Goal: Obtain resource: Download file/media

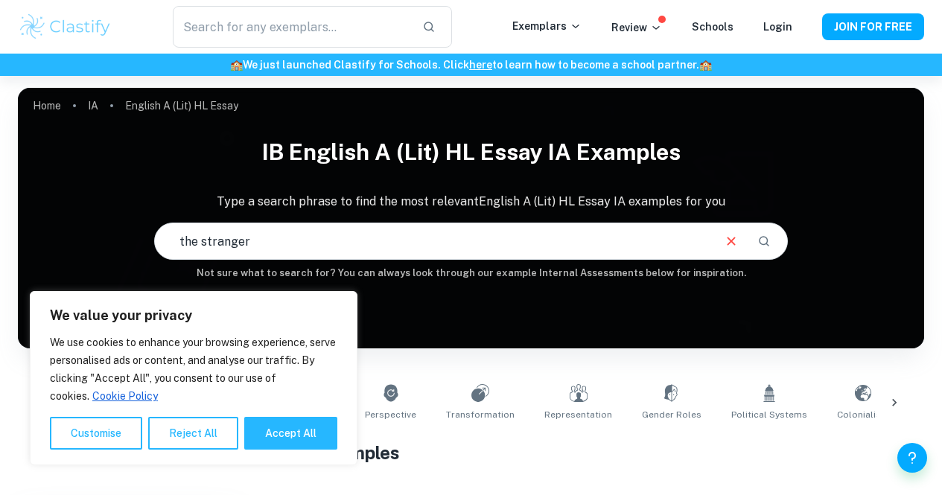
type input "the stranger"
click at [269, 419] on button "Accept All" at bounding box center [290, 433] width 93 height 33
checkbox input "true"
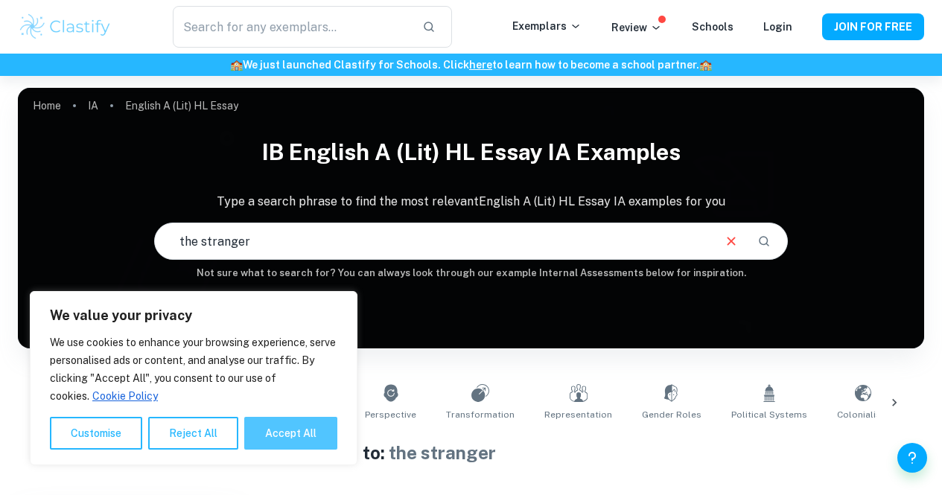
checkbox input "true"
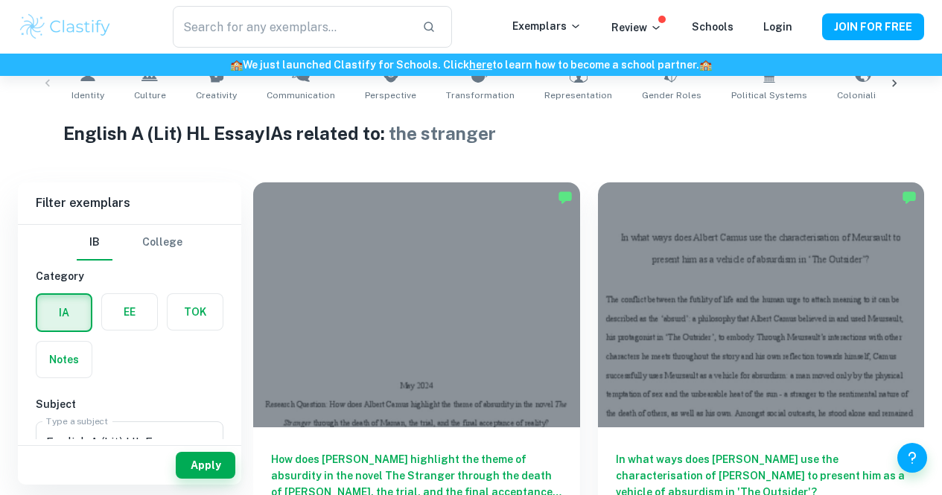
scroll to position [317, 0]
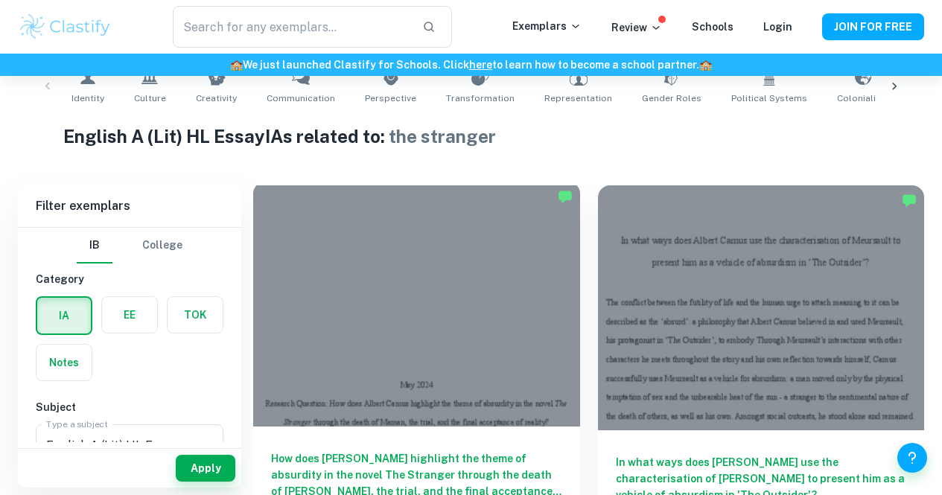
click at [419, 427] on div "How does Albert Camus highlight the theme of absurdity in the novel The Strange…" at bounding box center [416, 494] width 327 height 134
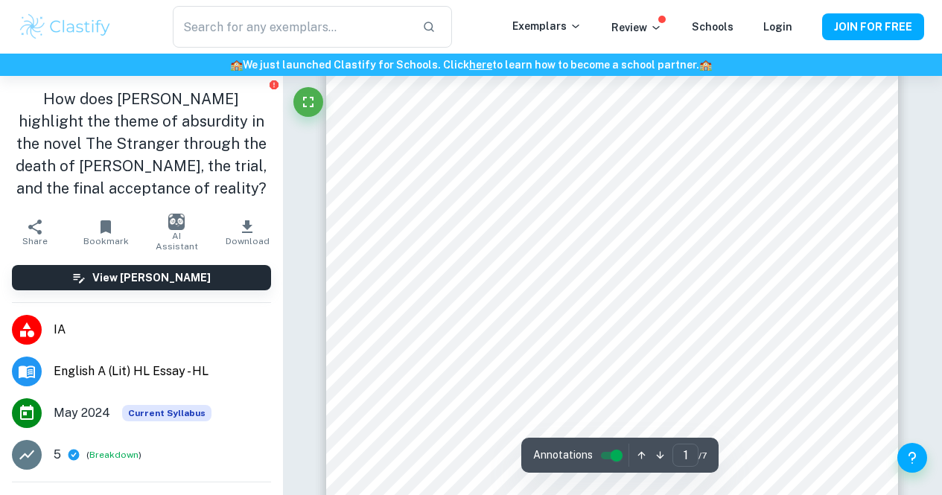
scroll to position [240, 0]
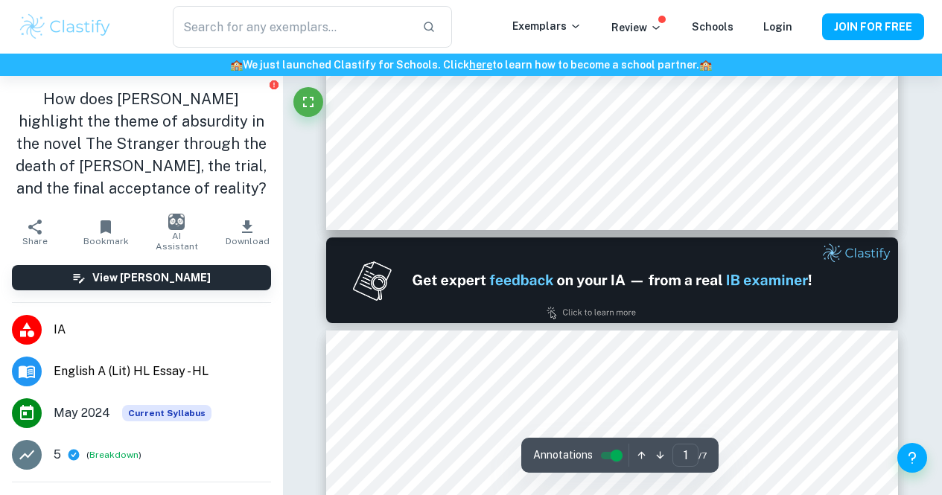
type input "2"
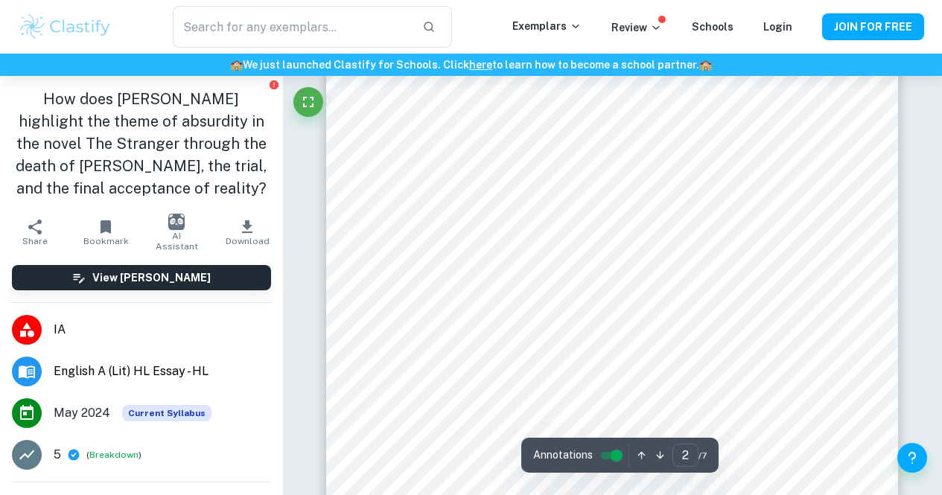
scroll to position [959, 0]
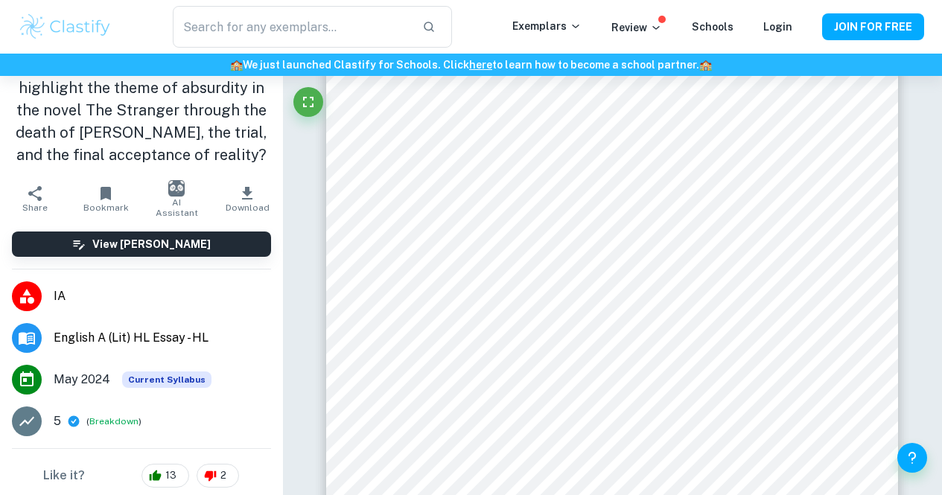
click at [242, 199] on icon "button" at bounding box center [247, 193] width 10 height 13
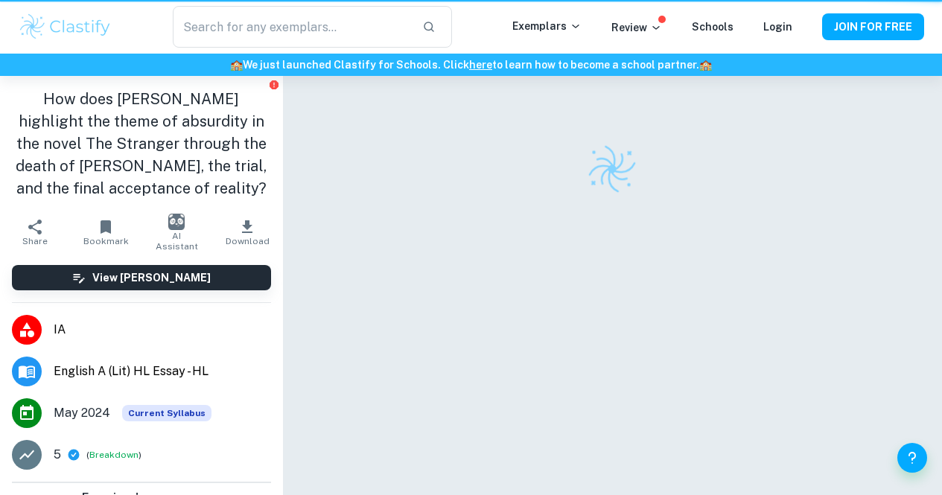
scroll to position [76, 0]
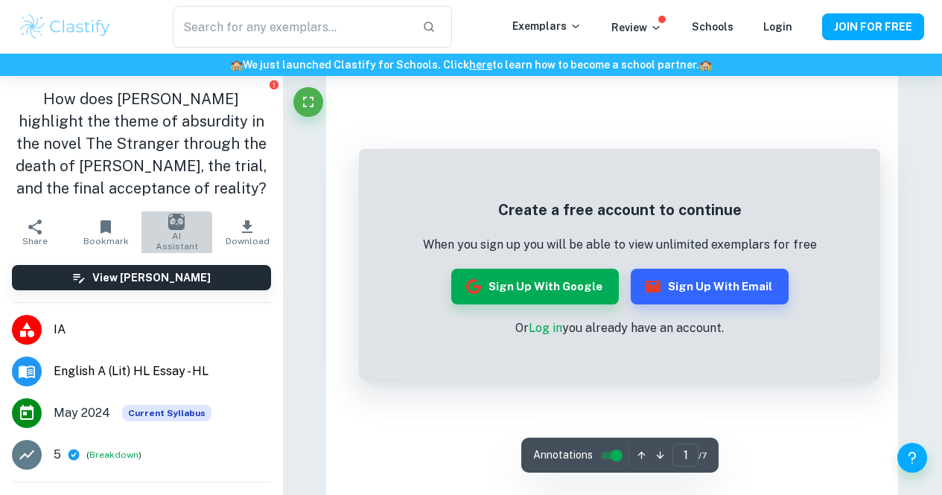
click at [150, 250] on button "AI Assistant" at bounding box center [177, 233] width 71 height 42
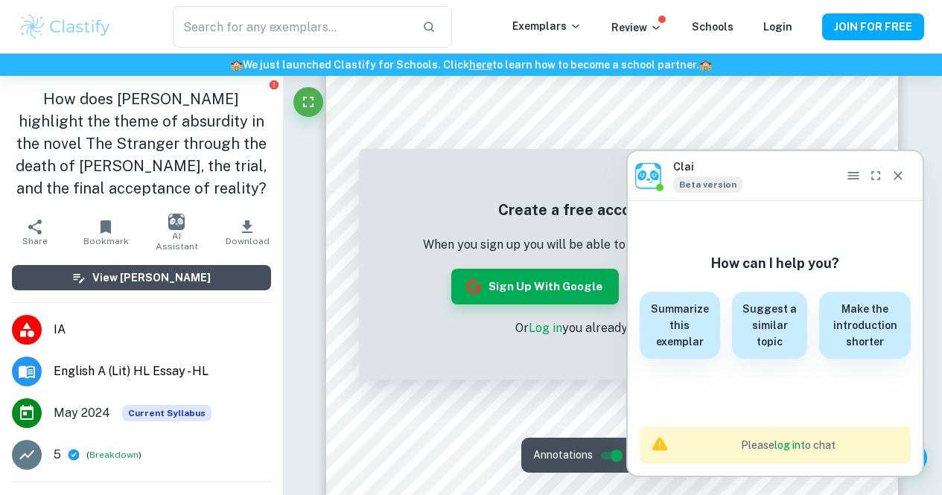
click at [130, 284] on h6 "View [PERSON_NAME]" at bounding box center [151, 278] width 118 height 16
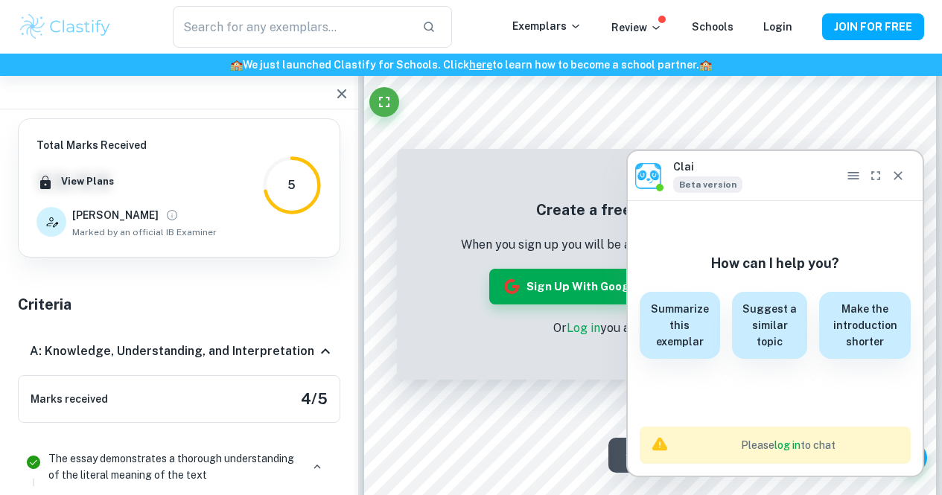
scroll to position [53, 0]
click at [827, 15] on button "JOIN FOR FREE" at bounding box center [873, 26] width 102 height 27
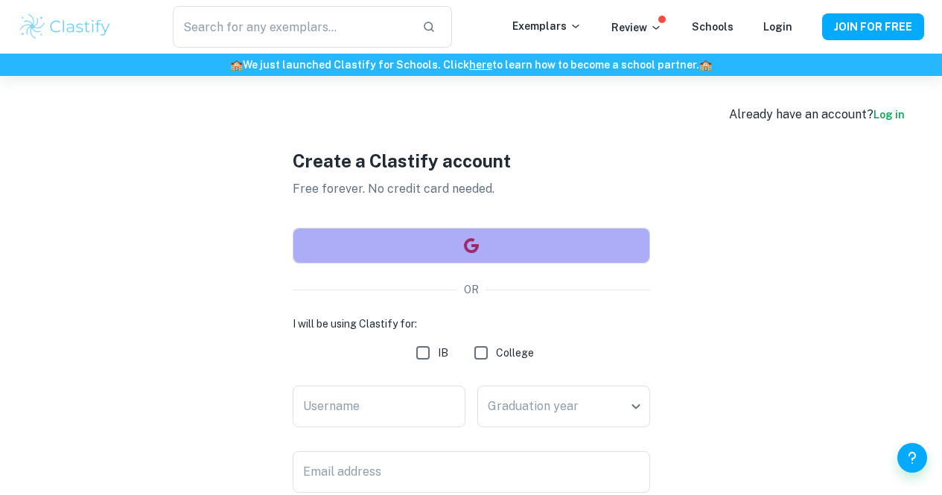
click at [494, 245] on button "button" at bounding box center [472, 246] width 358 height 36
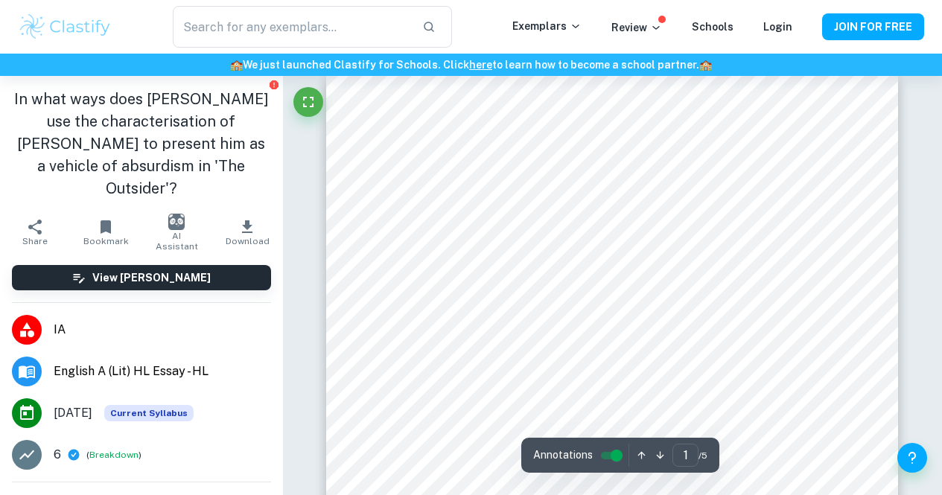
scroll to position [11, 0]
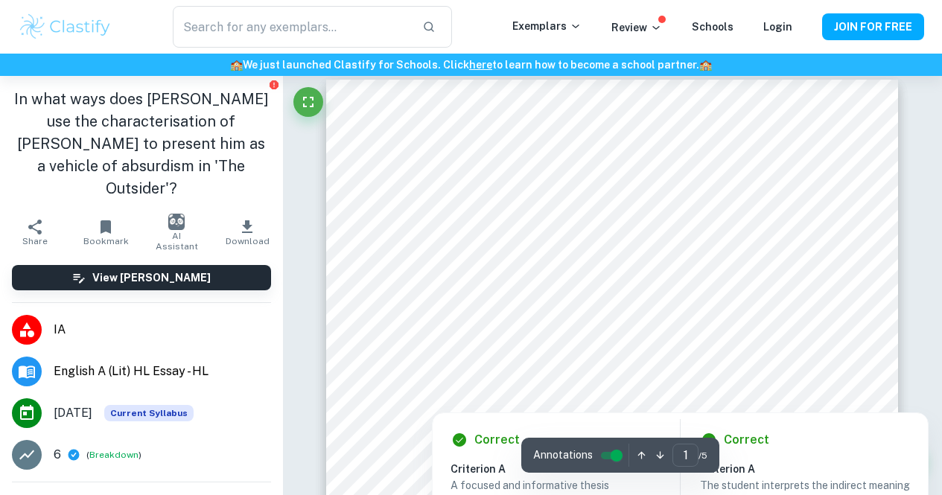
click at [613, 450] on input "controlled" at bounding box center [617, 456] width 54 height 18
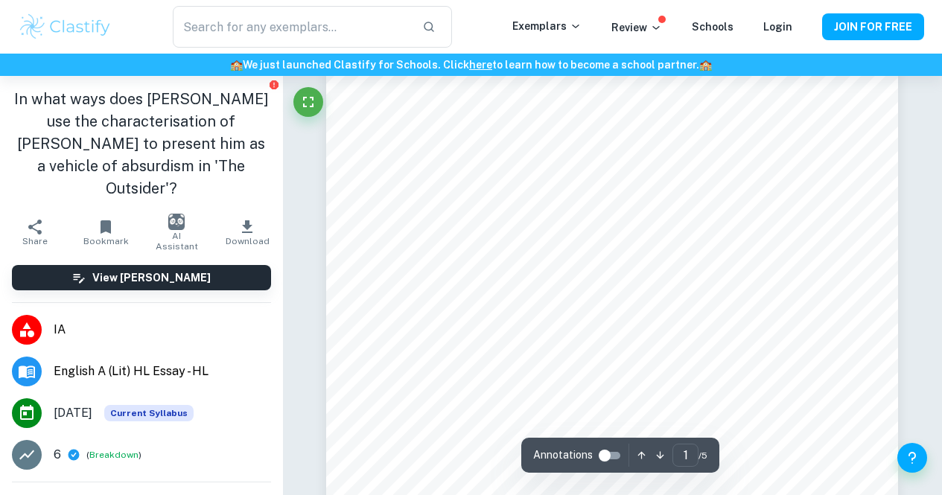
scroll to position [95, 0]
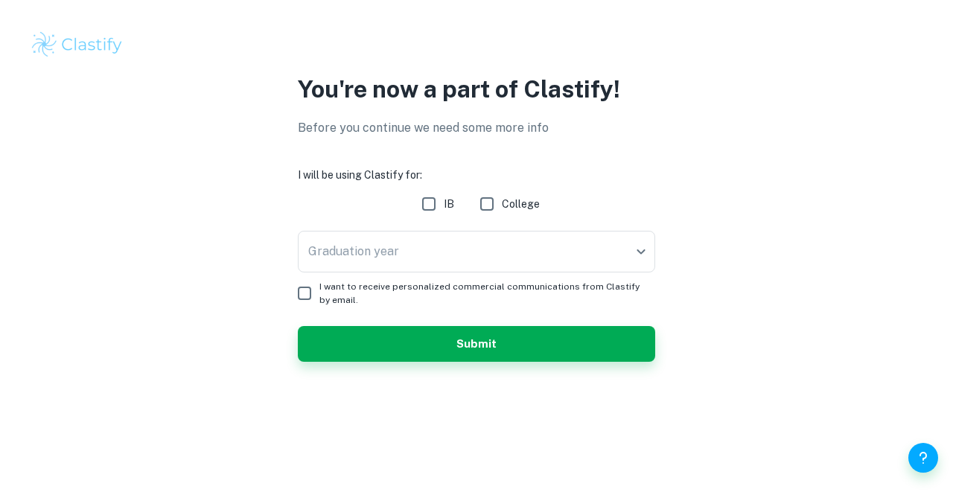
click at [428, 218] on input "IB" at bounding box center [429, 204] width 30 height 30
checkbox input "true"
click at [419, 241] on body "We value your privacy We use cookies to enhance your browsing experience, serve…" at bounding box center [476, 247] width 953 height 495
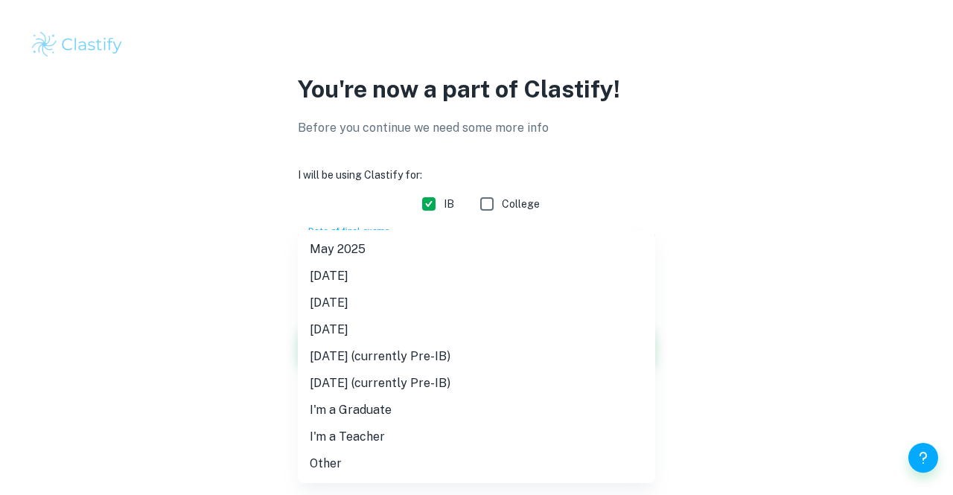
click at [415, 296] on li "[DATE]" at bounding box center [477, 303] width 358 height 27
type input "M26"
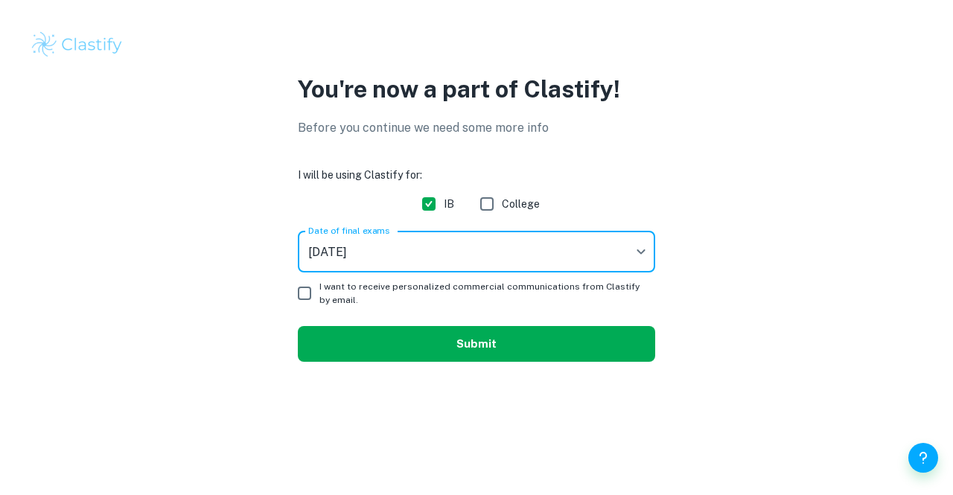
click at [346, 347] on button "Submit" at bounding box center [477, 344] width 358 height 36
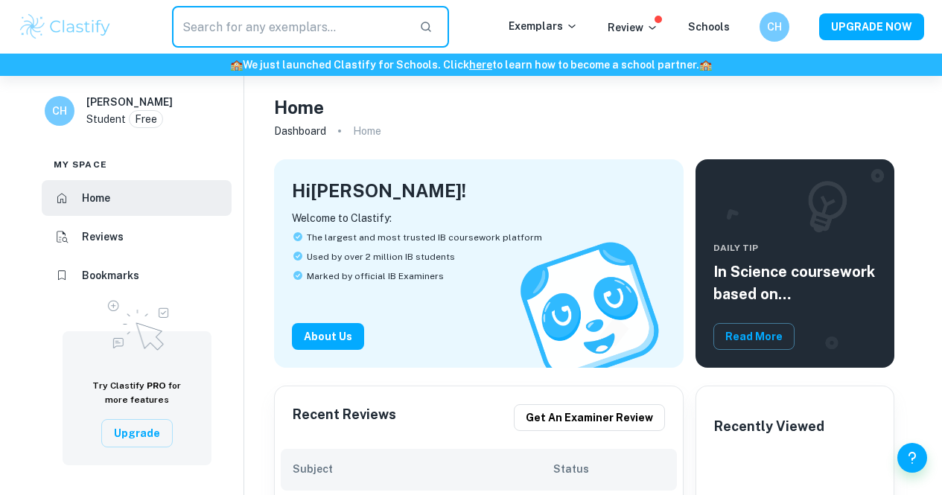
click at [285, 22] on input "text" at bounding box center [289, 27] width 235 height 42
type input "the stranger"
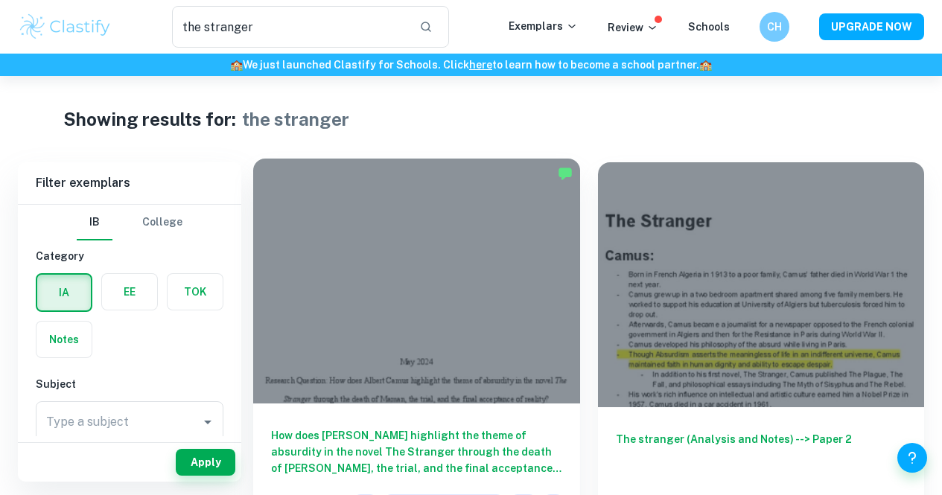
click at [364, 428] on h6 "How does Albert Camus highlight the theme of absurdity in the novel The Strange…" at bounding box center [416, 452] width 291 height 49
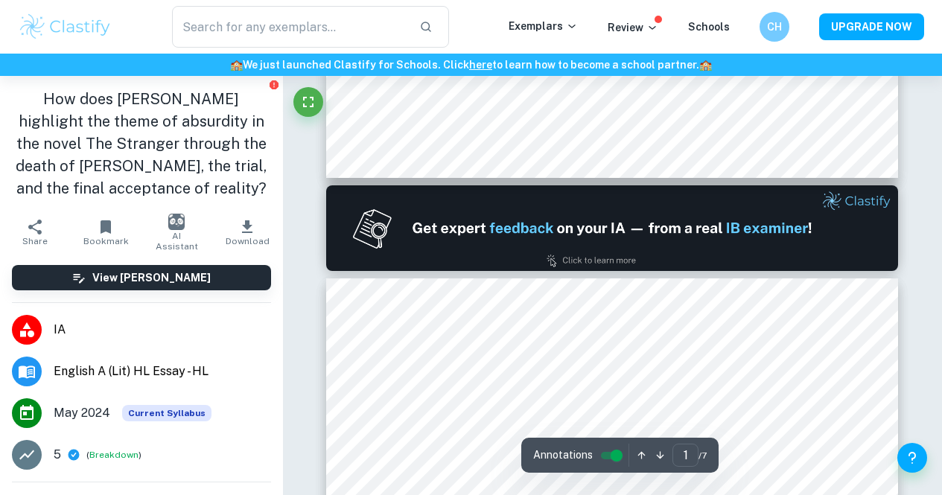
type input "2"
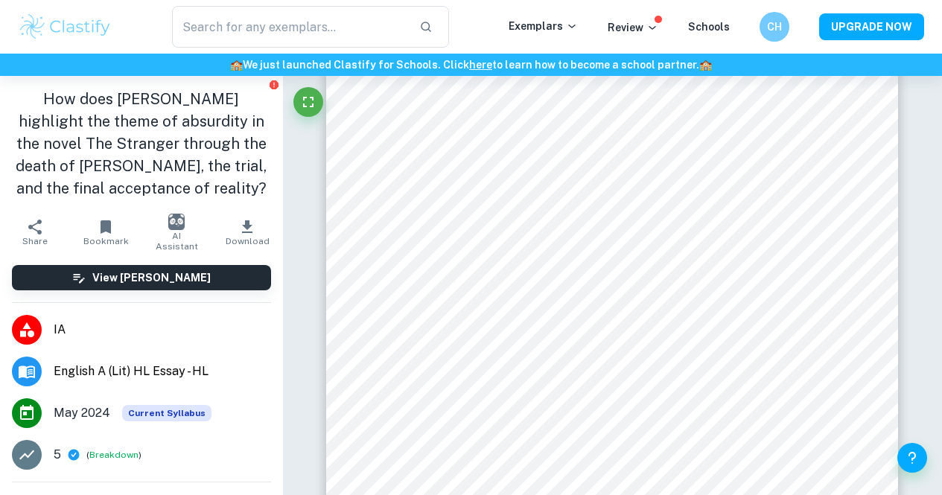
click at [237, 236] on span "Download" at bounding box center [248, 241] width 44 height 10
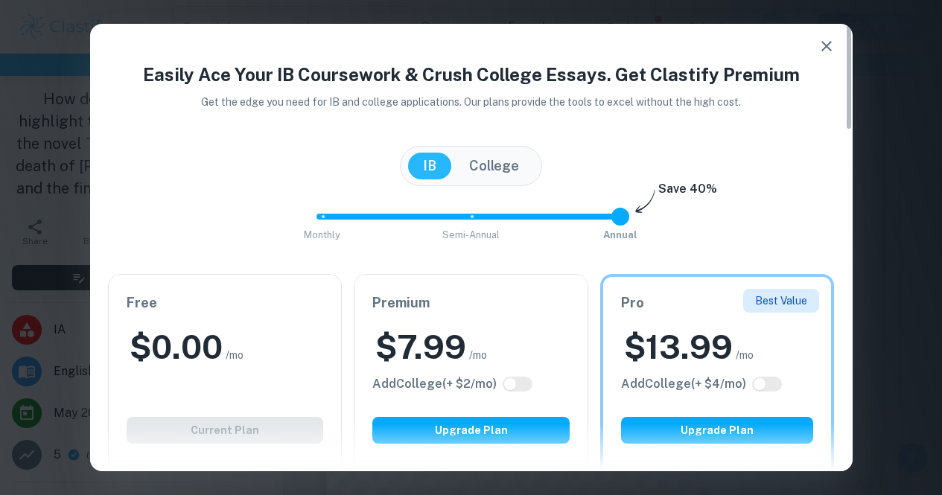
click at [220, 335] on h2 "$ 0.00" at bounding box center [176, 348] width 93 height 44
click at [221, 421] on div "Free $ 0.00 /mo Add College (+ $ 2 /mo) Current Plan" at bounding box center [225, 368] width 233 height 187
click at [824, 48] on icon "button" at bounding box center [827, 46] width 10 height 10
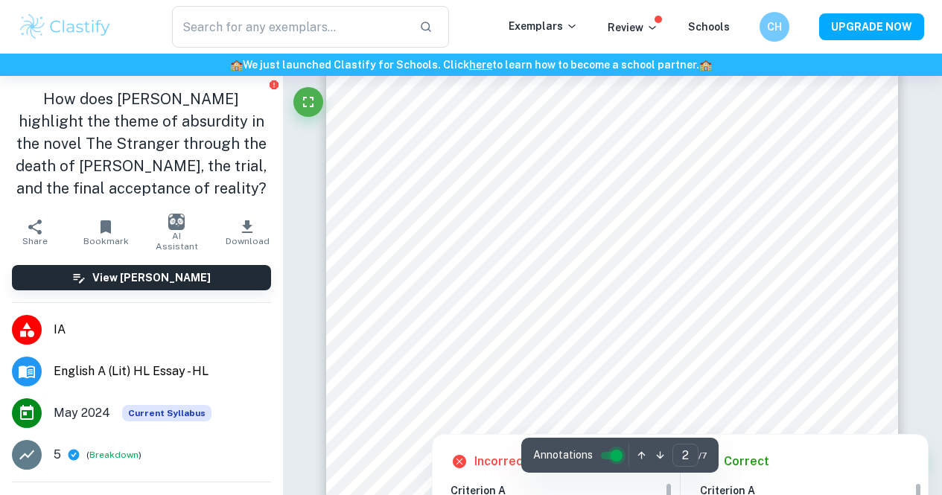
click at [613, 447] on input "controlled" at bounding box center [617, 456] width 54 height 18
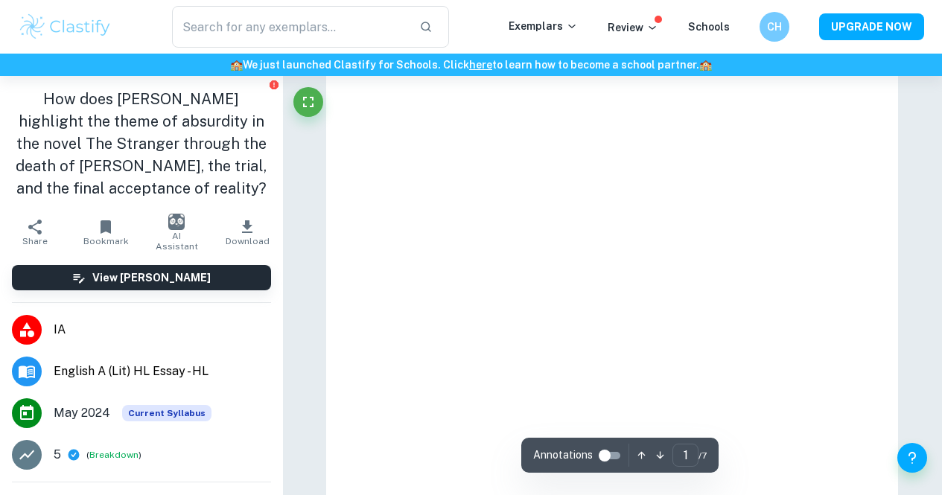
type input "2"
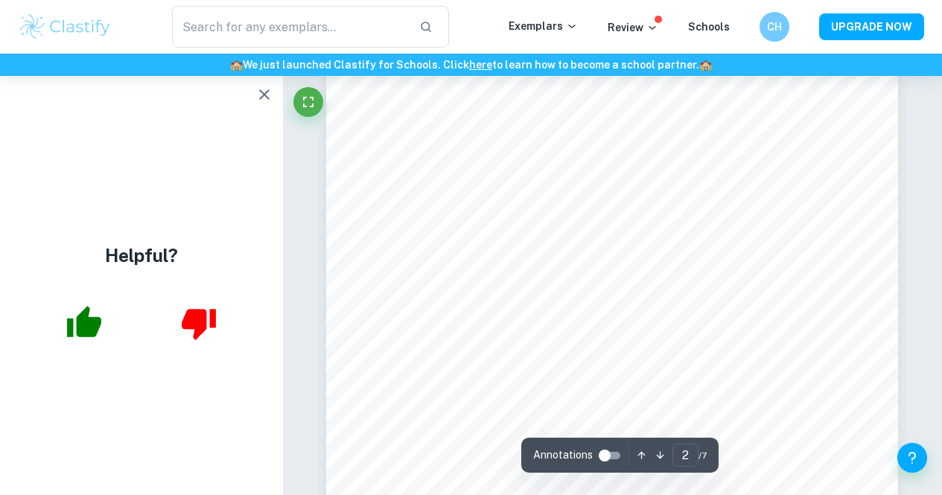
scroll to position [902, 0]
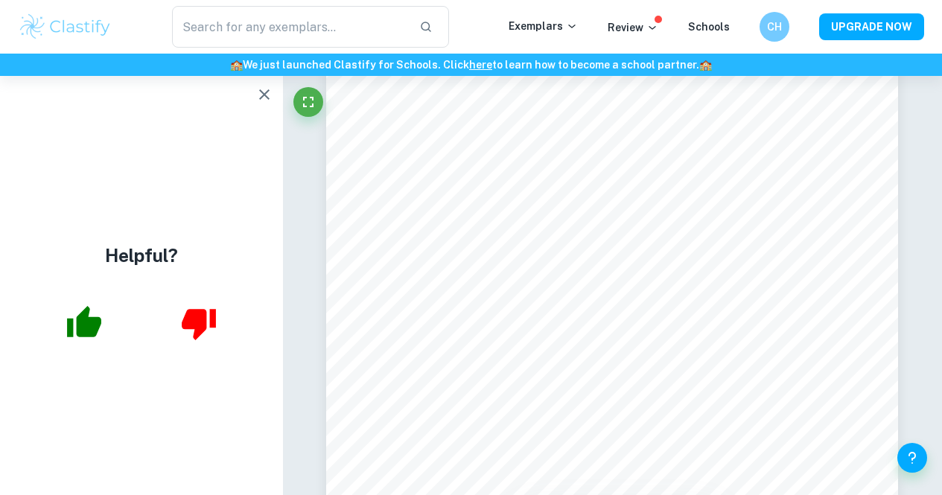
click at [264, 94] on icon "button" at bounding box center [264, 94] width 10 height 10
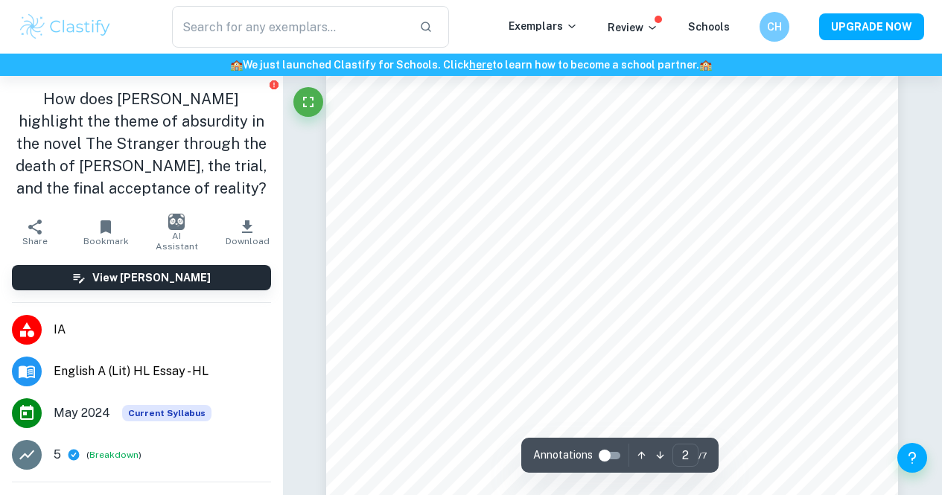
scroll to position [1044, 0]
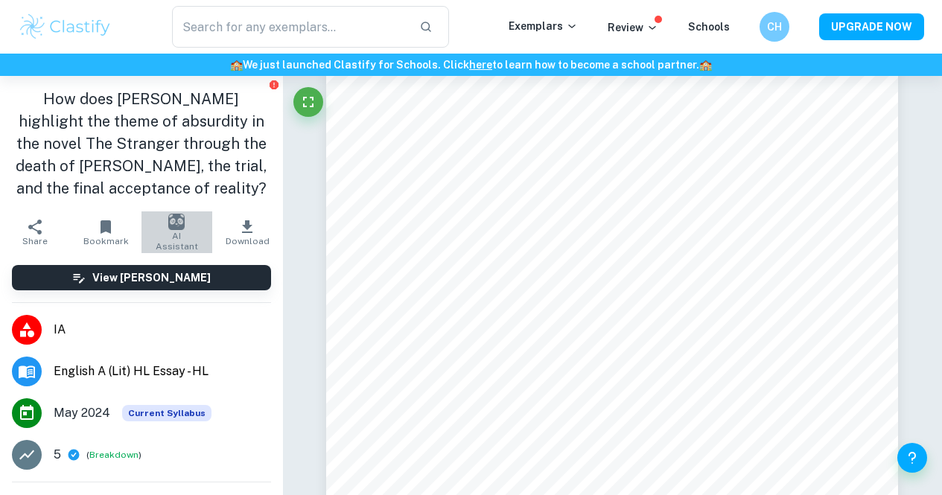
click at [175, 240] on span "AI Assistant" at bounding box center [176, 241] width 53 height 21
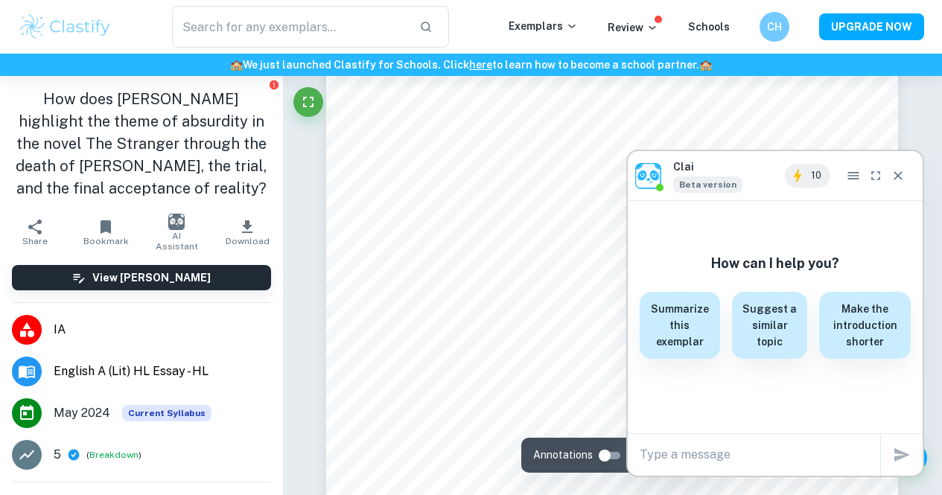
scroll to position [966, 0]
click at [902, 159] on div "Clai Beta version 10" at bounding box center [775, 175] width 295 height 49
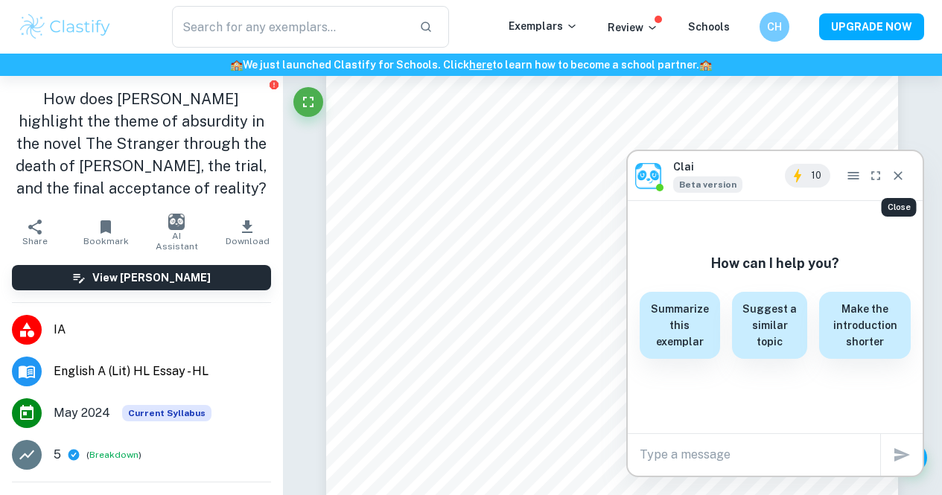
click at [901, 165] on button "Close" at bounding box center [898, 176] width 22 height 24
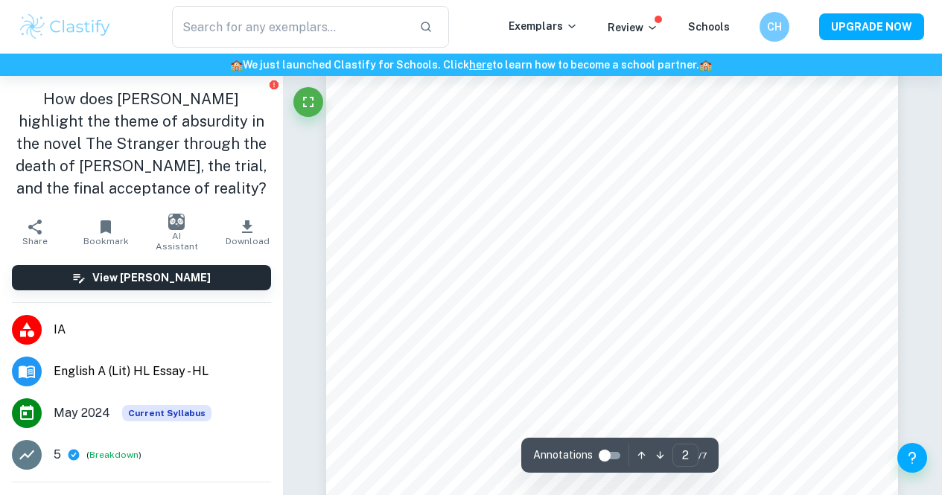
scroll to position [953, 0]
